Goal: Information Seeking & Learning: Learn about a topic

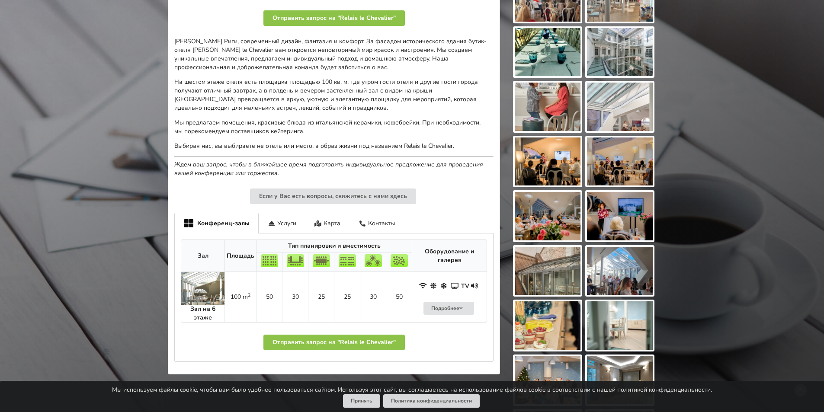
scroll to position [303, 0]
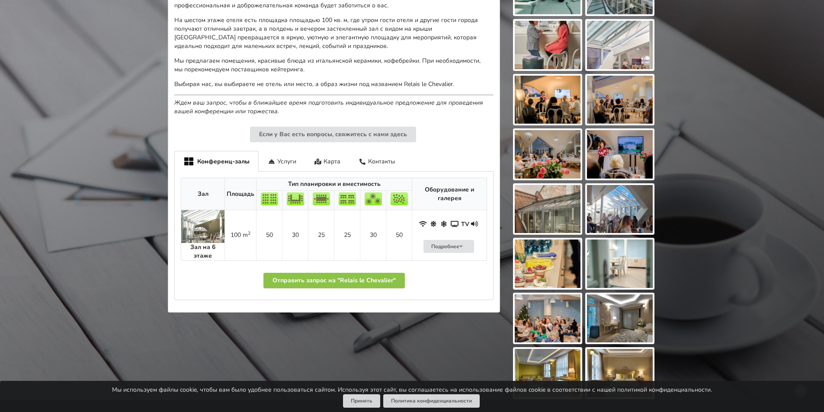
click at [196, 238] on img at bounding box center [202, 226] width 43 height 33
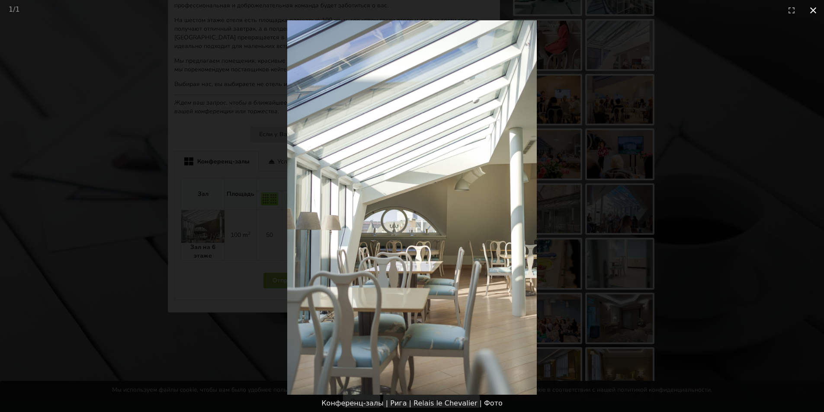
click at [815, 11] on button "Close gallery" at bounding box center [813, 10] width 22 height 20
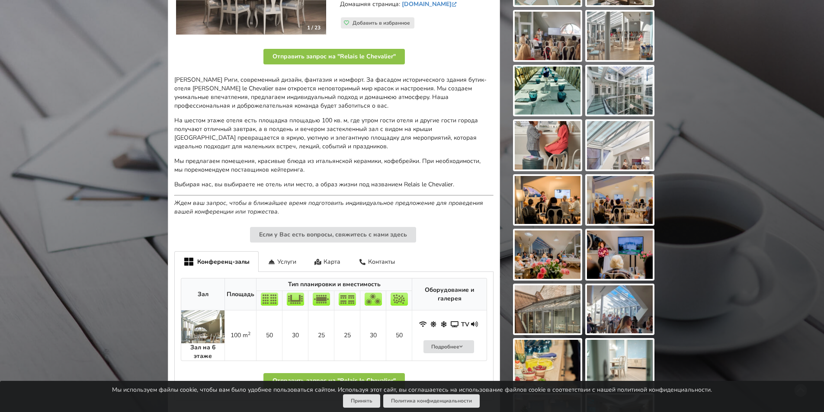
scroll to position [130, 0]
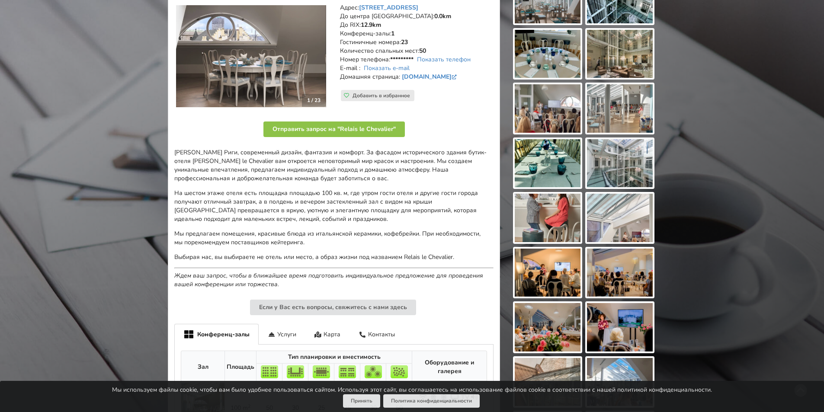
click at [617, 329] on img at bounding box center [620, 327] width 66 height 48
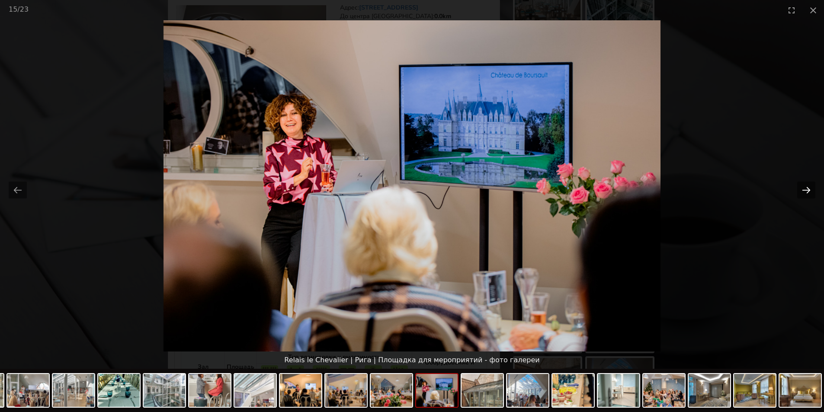
click at [804, 192] on button "Next slide" at bounding box center [806, 190] width 18 height 17
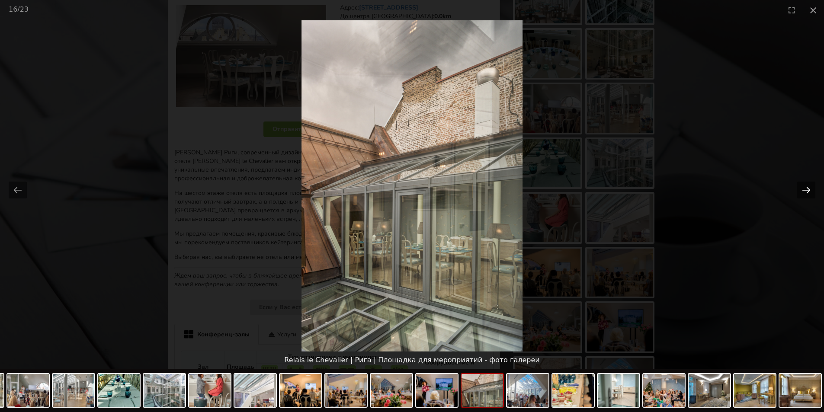
click at [804, 192] on button "Next slide" at bounding box center [806, 190] width 18 height 17
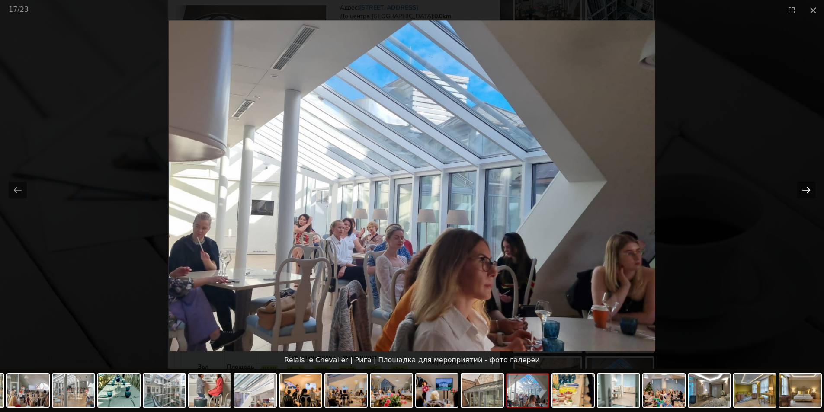
click at [804, 192] on button "Next slide" at bounding box center [806, 190] width 18 height 17
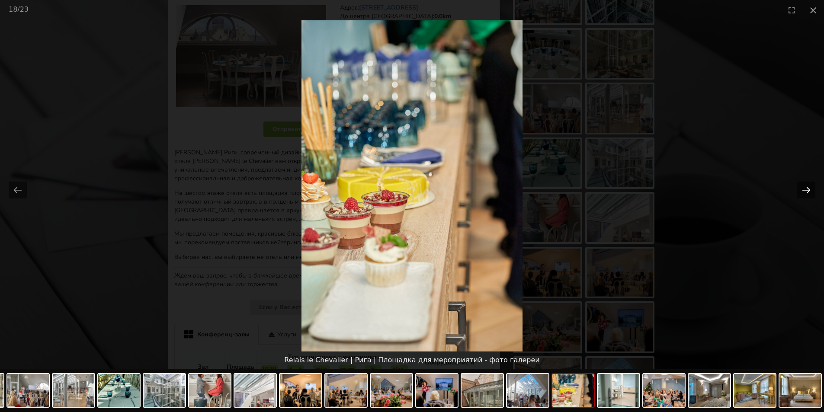
click at [804, 192] on button "Next slide" at bounding box center [806, 190] width 18 height 17
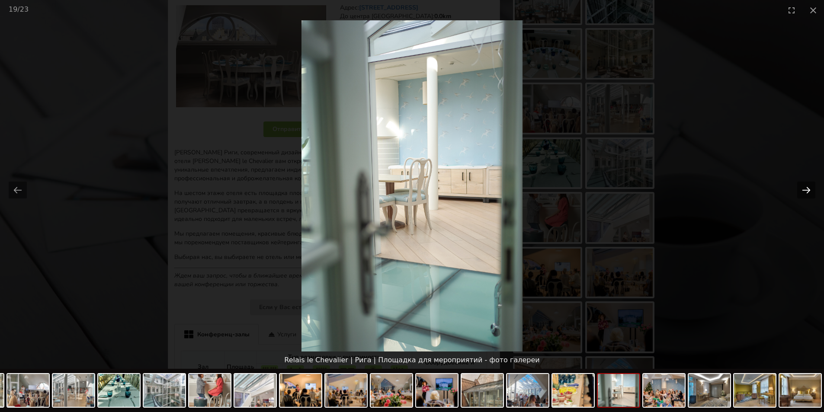
click at [804, 192] on button "Next slide" at bounding box center [806, 190] width 18 height 17
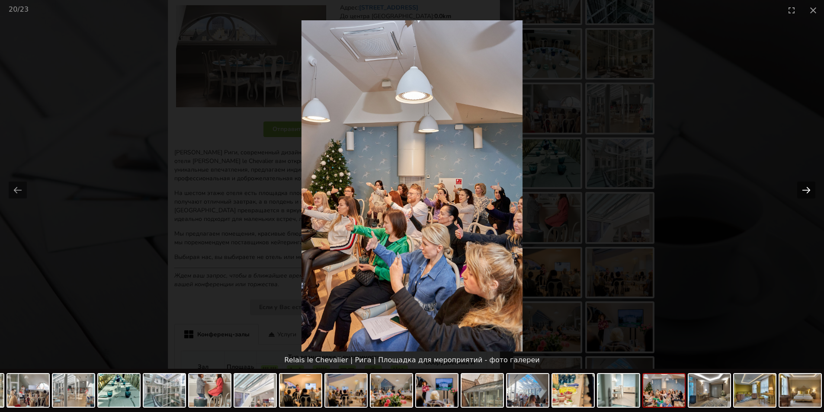
click at [804, 192] on button "Next slide" at bounding box center [806, 190] width 18 height 17
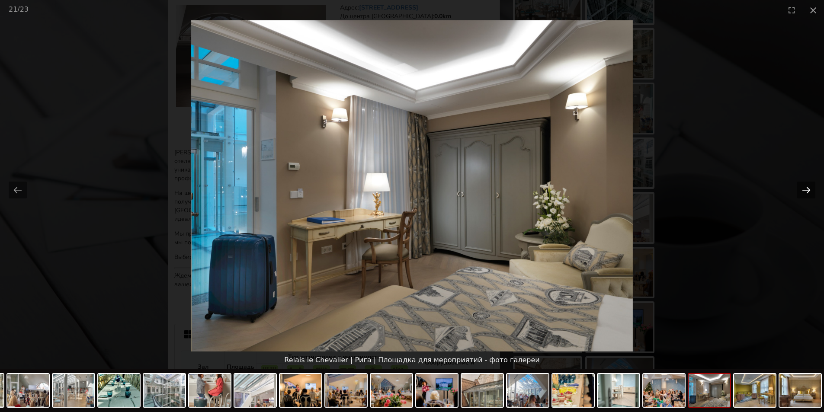
click at [804, 192] on button "Next slide" at bounding box center [806, 190] width 18 height 17
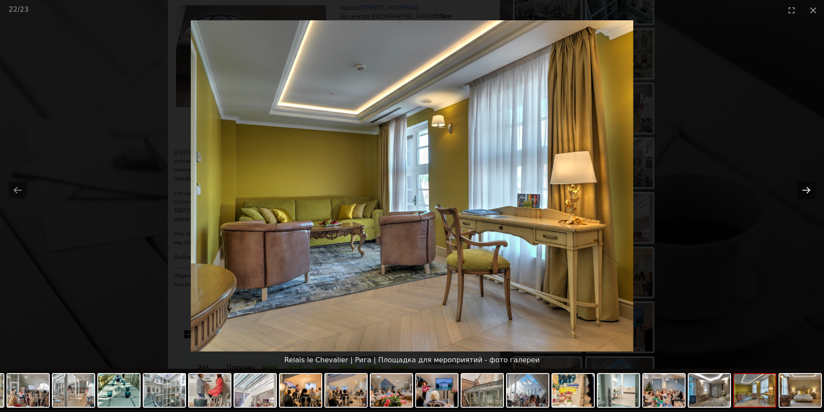
click at [804, 192] on button "Next slide" at bounding box center [806, 190] width 18 height 17
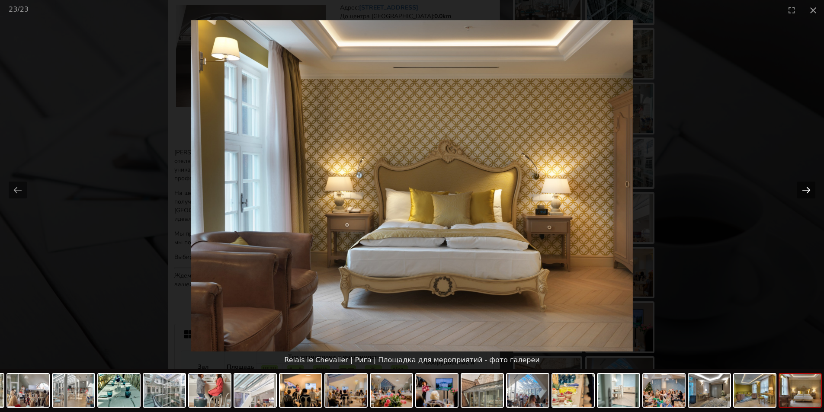
click at [804, 192] on button "Next slide" at bounding box center [806, 190] width 18 height 17
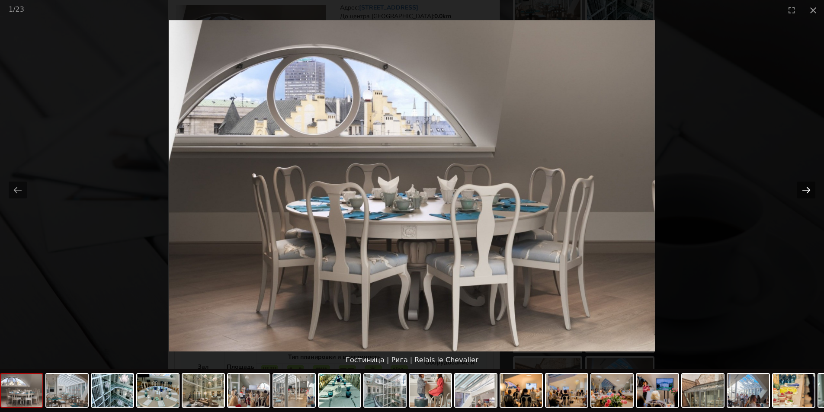
click at [804, 192] on button "Next slide" at bounding box center [806, 190] width 18 height 17
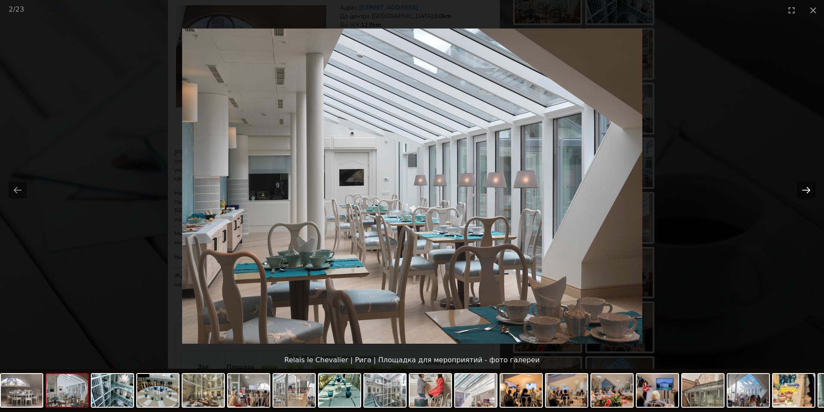
click at [804, 192] on button "Next slide" at bounding box center [806, 190] width 18 height 17
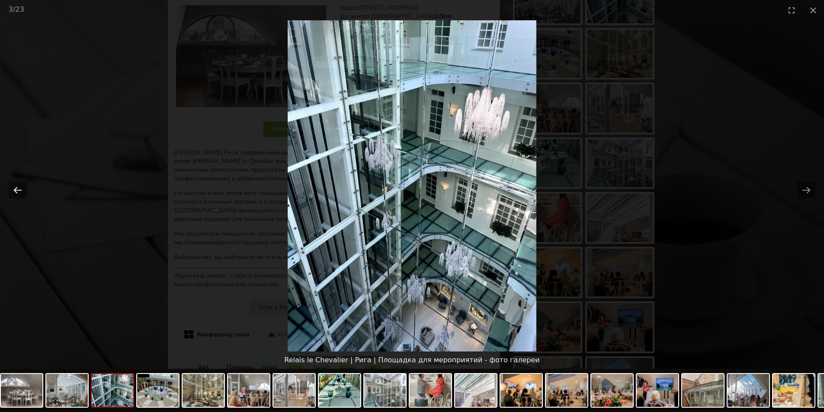
click at [10, 189] on button "Previous slide" at bounding box center [18, 190] width 18 height 17
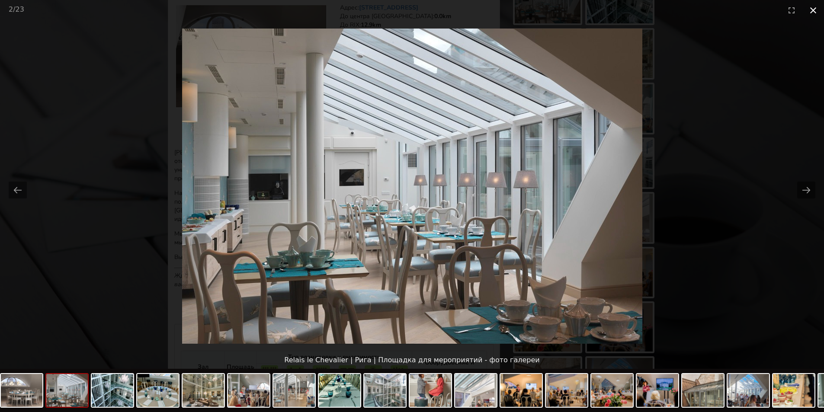
click at [815, 12] on button "Close gallery" at bounding box center [813, 10] width 22 height 20
